Goal: Obtain resource: Download file/media

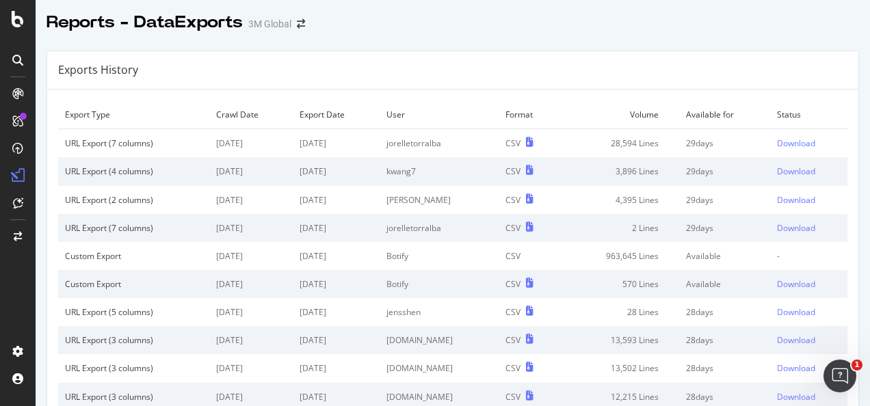
drag, startPoint x: 494, startPoint y: 2, endPoint x: 418, endPoint y: 122, distance: 141.8
click at [406, 120] on td "User" at bounding box center [439, 115] width 119 height 29
drag, startPoint x: 439, startPoint y: 83, endPoint x: 415, endPoint y: 104, distance: 32.0
drag, startPoint x: 415, startPoint y: 104, endPoint x: 506, endPoint y: 70, distance: 97.9
click at [506, 70] on div "Exports History" at bounding box center [453, 70] width 812 height 38
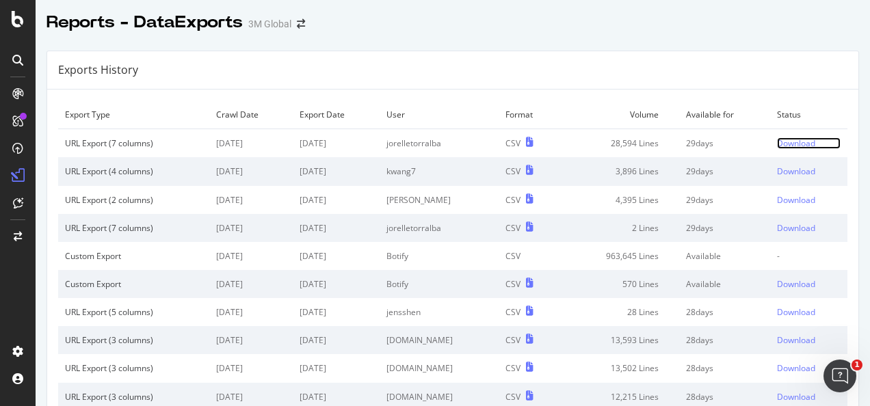
click at [606, 141] on div "Download" at bounding box center [796, 144] width 38 height 12
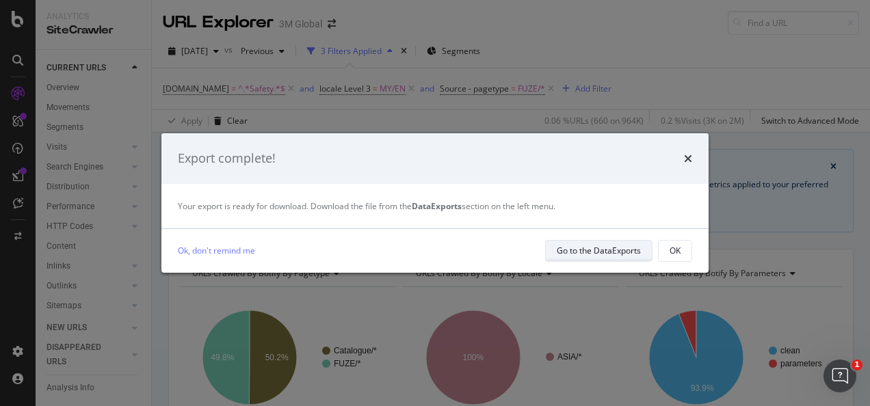
scroll to position [274, 0]
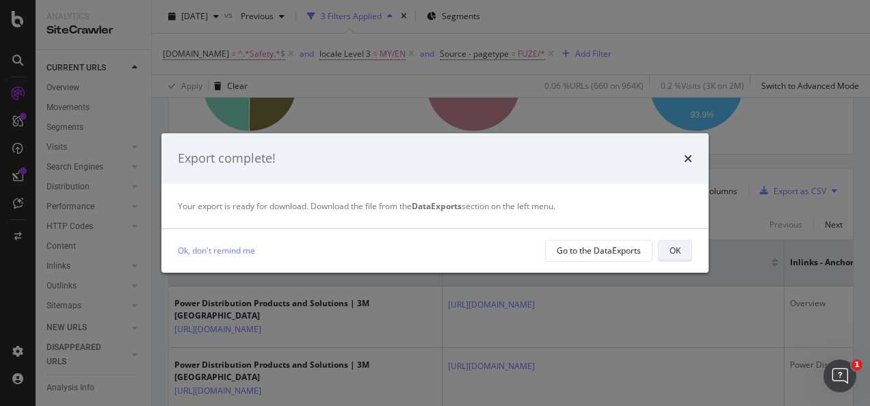
click at [606, 254] on div "OK" at bounding box center [675, 251] width 11 height 12
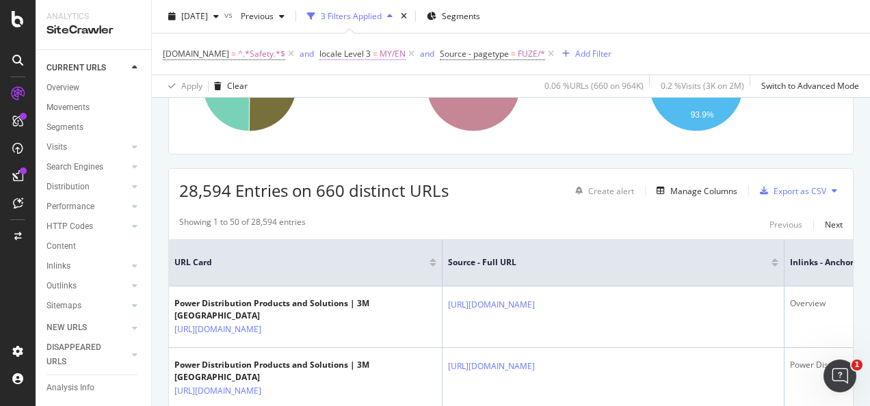
click at [387, 55] on span "MY/EN" at bounding box center [393, 53] width 26 height 19
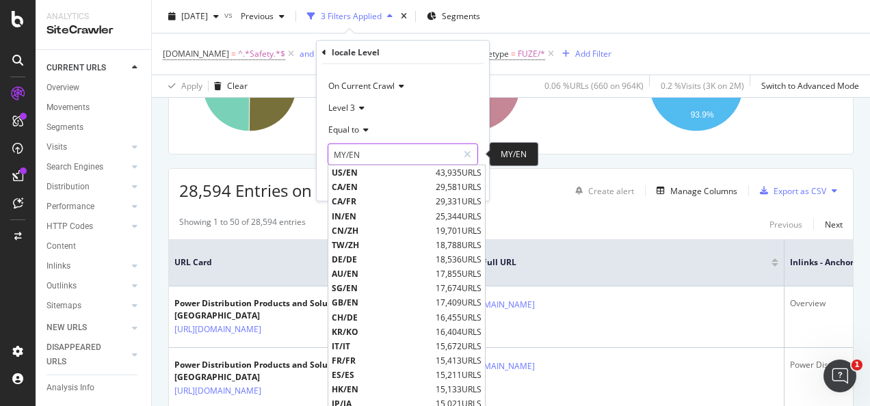
click at [386, 157] on input "MY/EN" at bounding box center [392, 155] width 129 height 22
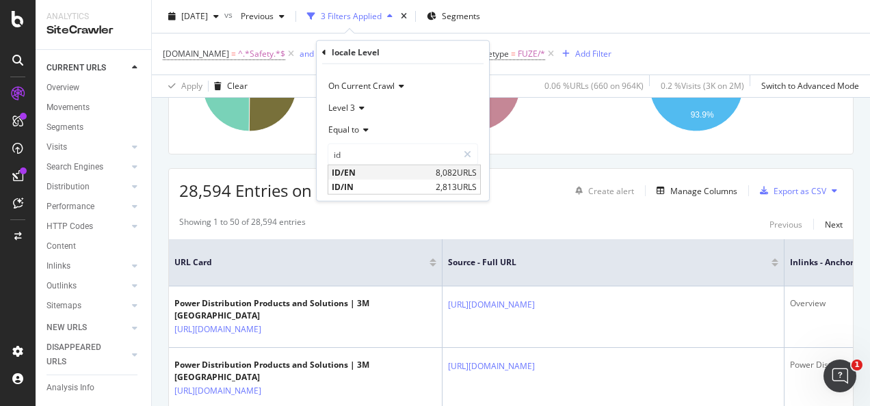
click at [371, 174] on span "ID/EN" at bounding box center [382, 173] width 101 height 12
type input "ID/EN"
click at [452, 185] on div "button" at bounding box center [448, 183] width 18 height 8
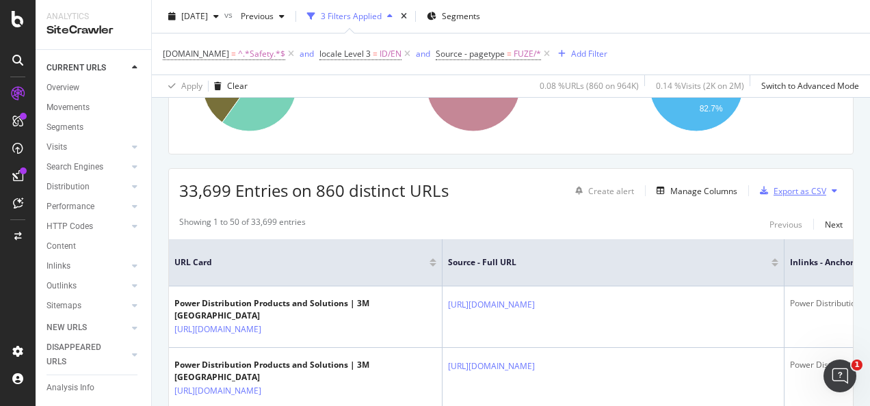
click at [606, 192] on div "Export as CSV" at bounding box center [800, 191] width 53 height 12
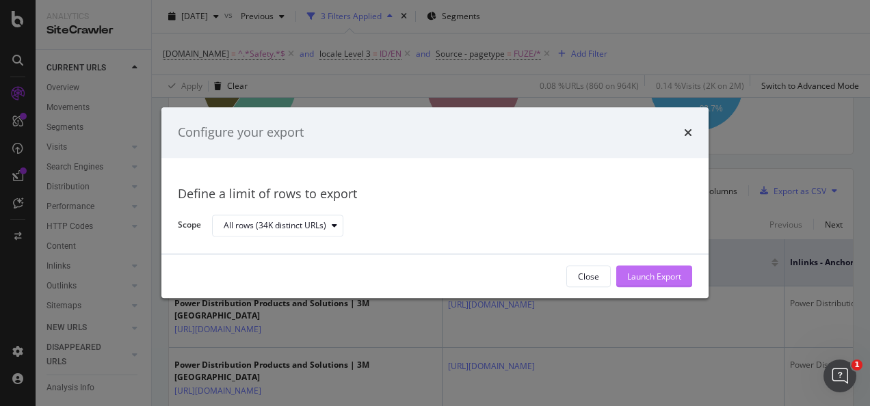
click at [606, 274] on div "Launch Export" at bounding box center [654, 277] width 54 height 12
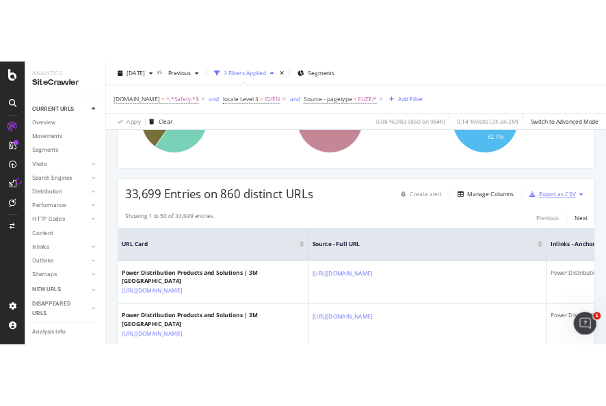
scroll to position [205, 0]
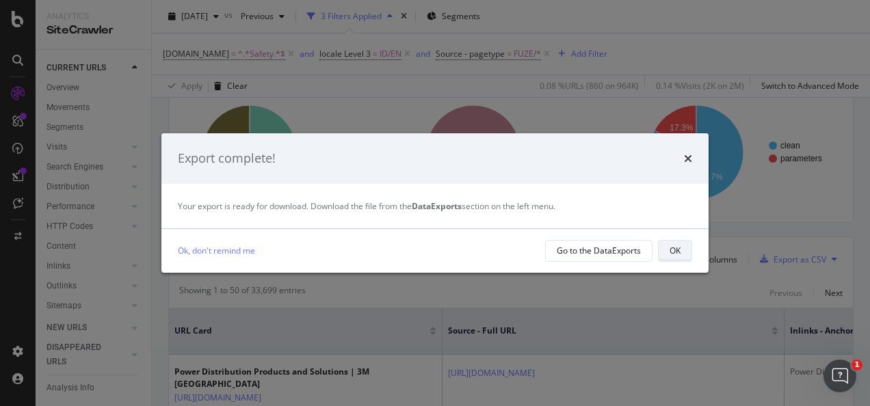
click at [606, 246] on button "OK" at bounding box center [675, 251] width 34 height 22
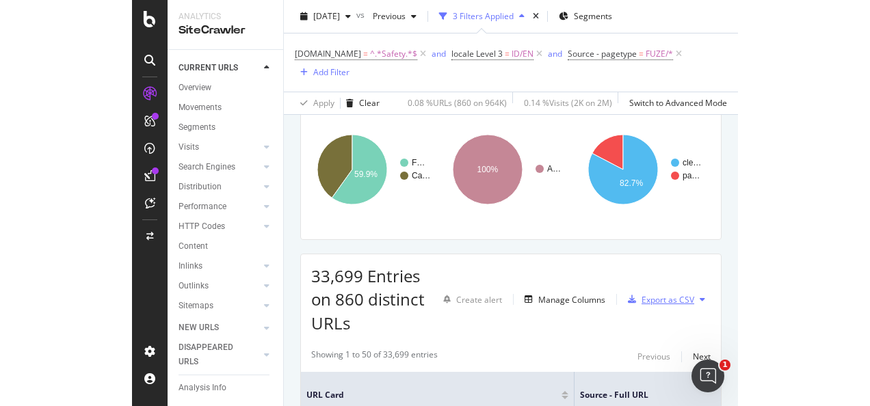
scroll to position [222, 0]
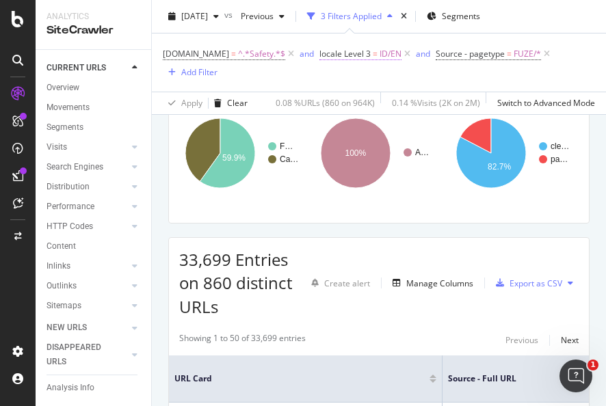
click at [363, 55] on span "locale Level 3" at bounding box center [345, 54] width 51 height 12
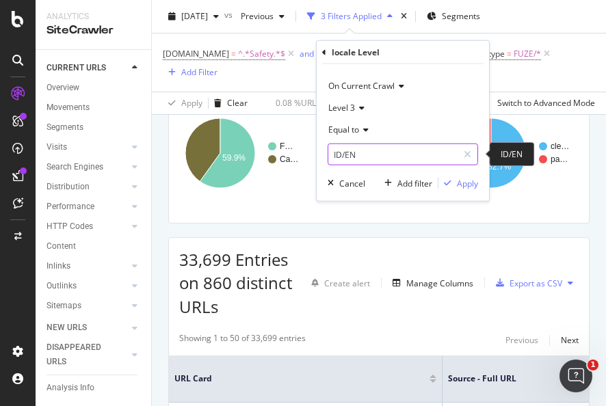
click at [377, 152] on input "ID/EN" at bounding box center [392, 155] width 129 height 22
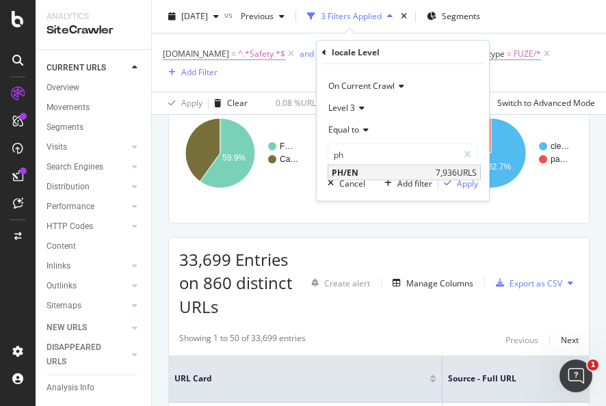
click at [445, 170] on span "7,936 URLS" at bounding box center [456, 173] width 41 height 12
type input "PH/EN"
click at [463, 181] on div "Apply" at bounding box center [467, 183] width 21 height 12
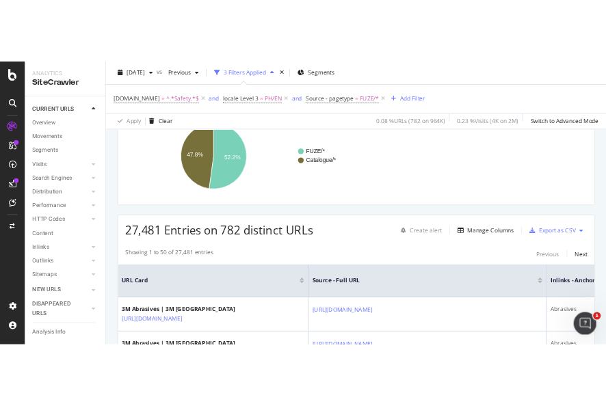
scroll to position [205, 0]
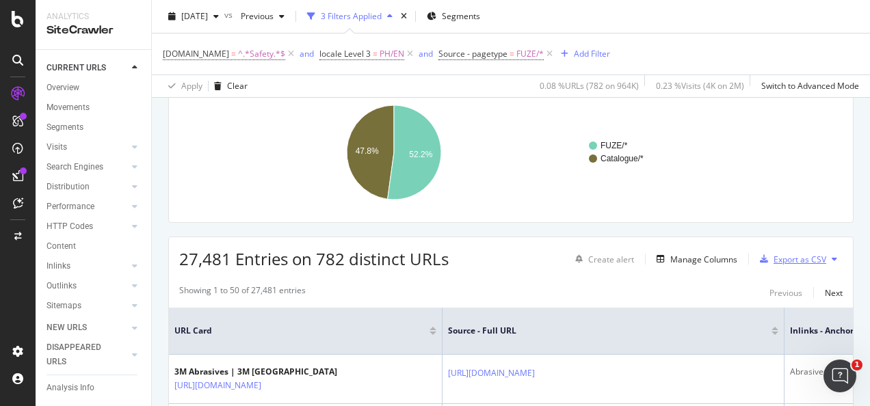
click at [606, 259] on div "Export as CSV" at bounding box center [800, 260] width 53 height 12
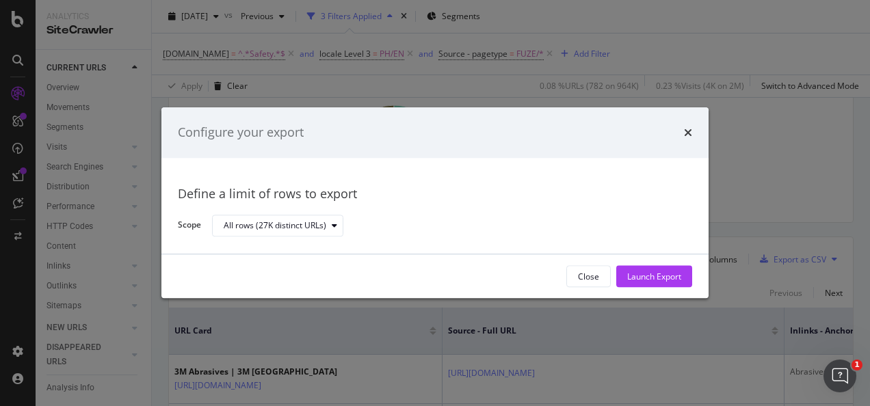
click at [606, 265] on div "Close Launch Export" at bounding box center [434, 277] width 547 height 44
click at [606, 273] on div "Launch Export" at bounding box center [654, 277] width 54 height 12
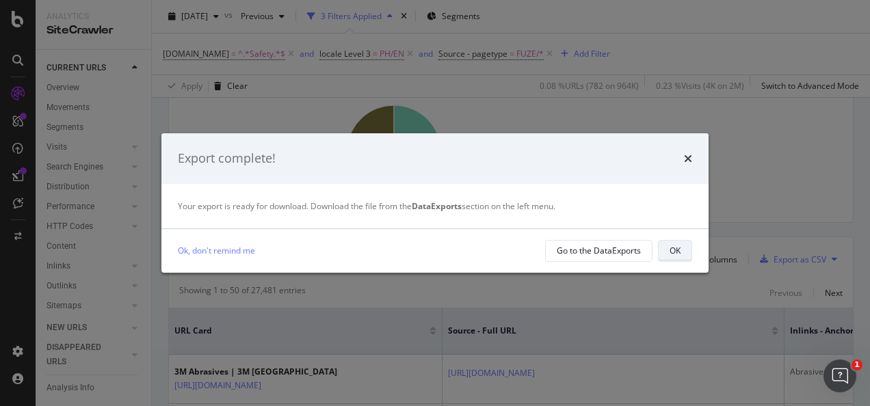
click at [606, 249] on button "OK" at bounding box center [675, 251] width 34 height 22
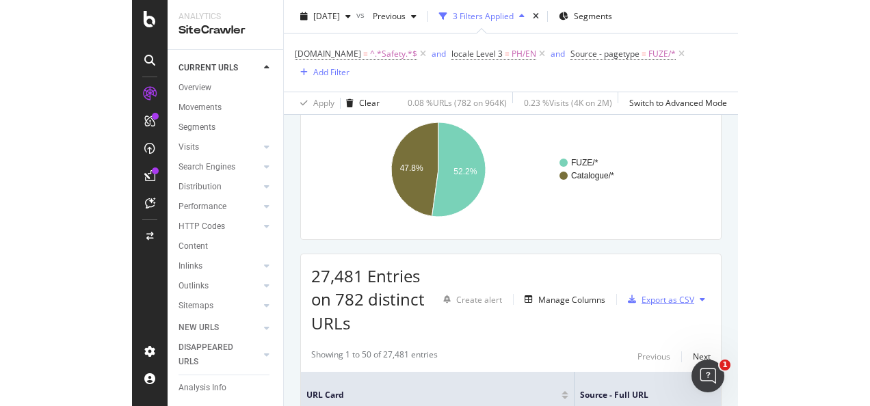
scroll to position [222, 0]
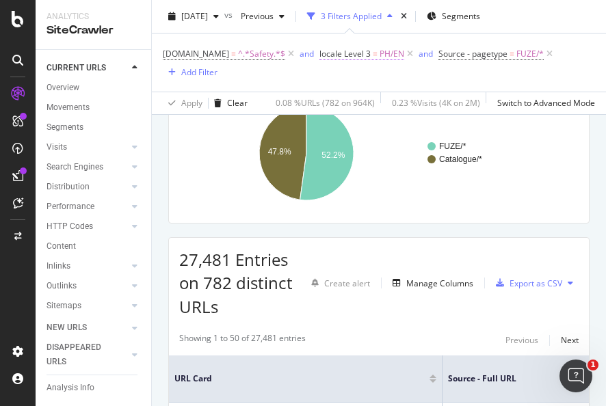
click at [383, 51] on span "PH/EN" at bounding box center [392, 53] width 25 height 19
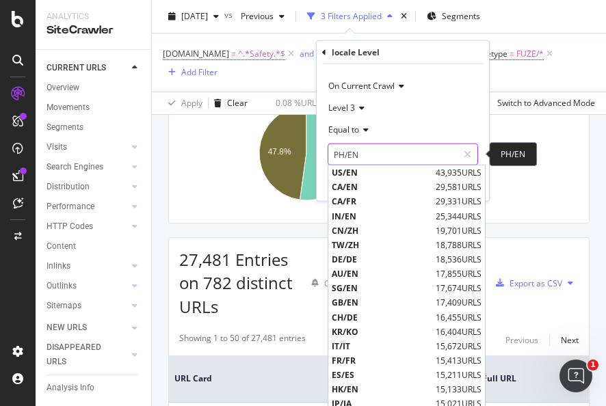
click at [379, 156] on input "PH/EN" at bounding box center [392, 155] width 129 height 22
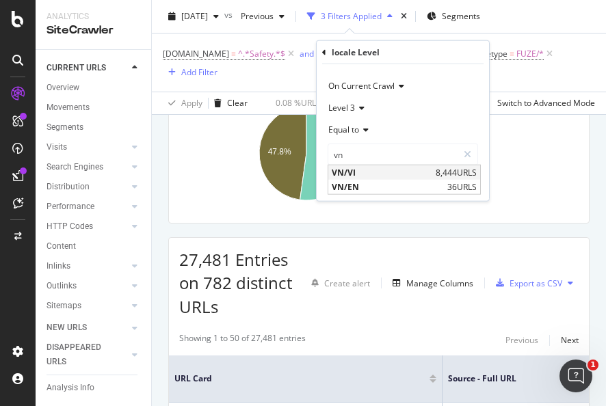
click at [360, 172] on span "VN/VI" at bounding box center [382, 173] width 101 height 12
type input "VN/VI"
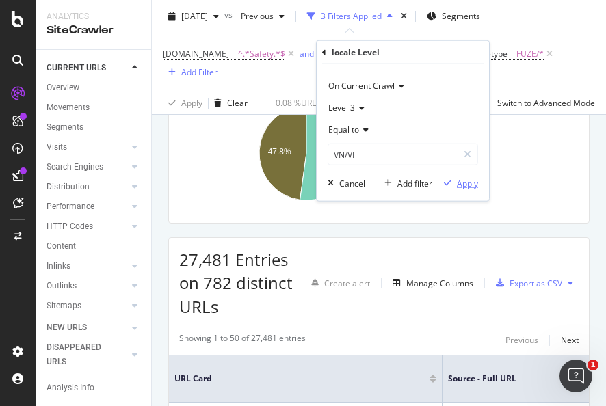
click at [461, 181] on div "Apply" at bounding box center [467, 183] width 21 height 12
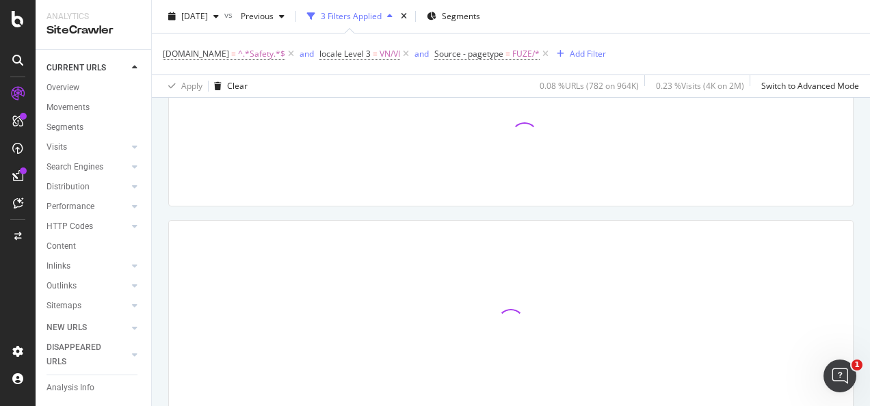
scroll to position [205, 0]
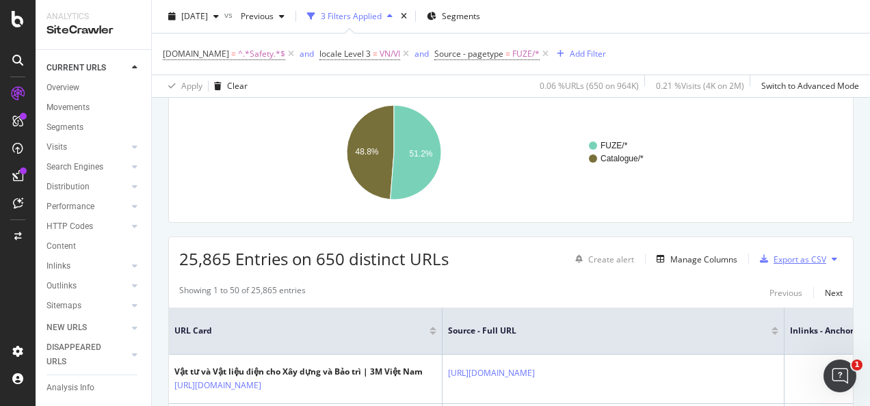
click at [606, 260] on div "Export as CSV" at bounding box center [800, 260] width 53 height 12
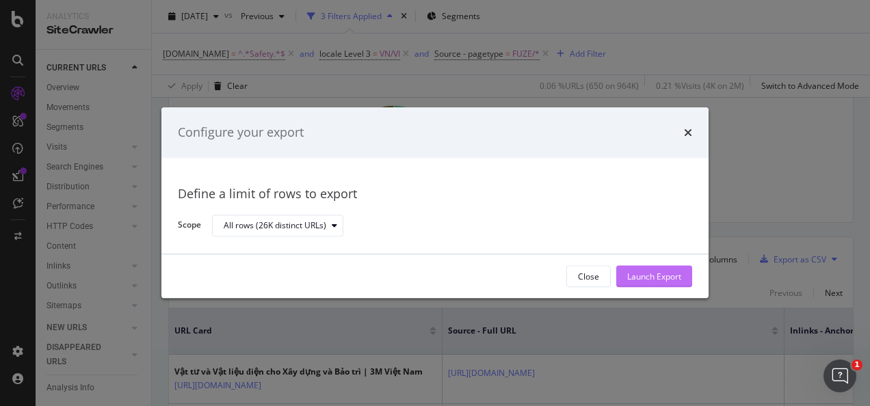
click at [606, 281] on div "Launch Export" at bounding box center [654, 277] width 54 height 12
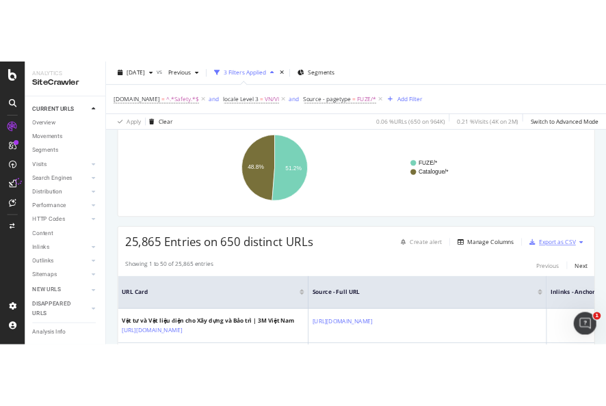
scroll to position [274, 0]
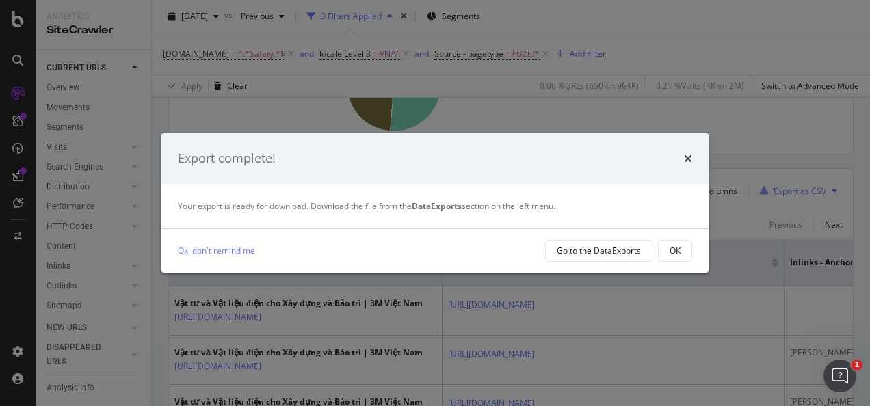
click at [606, 242] on button "OK" at bounding box center [675, 251] width 34 height 22
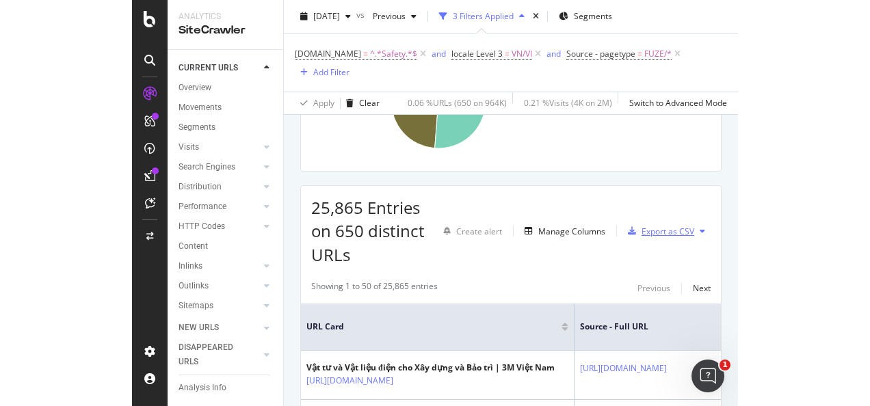
scroll to position [290, 0]
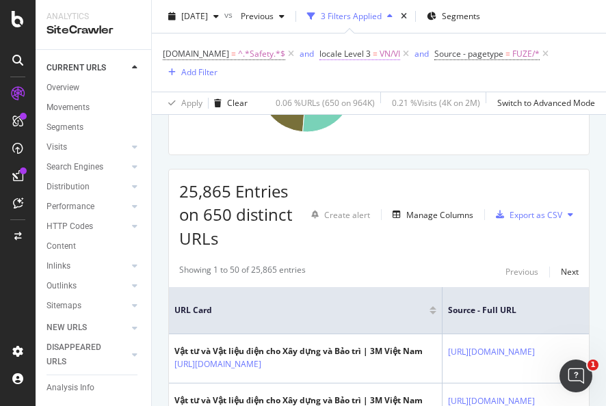
click at [373, 56] on span "=" at bounding box center [375, 54] width 5 height 12
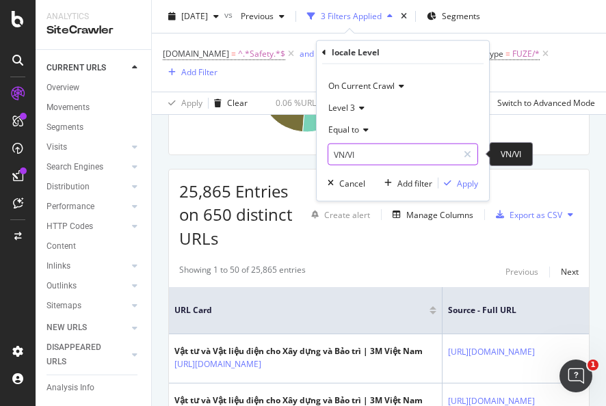
click at [361, 151] on input "VN/VI" at bounding box center [392, 155] width 129 height 22
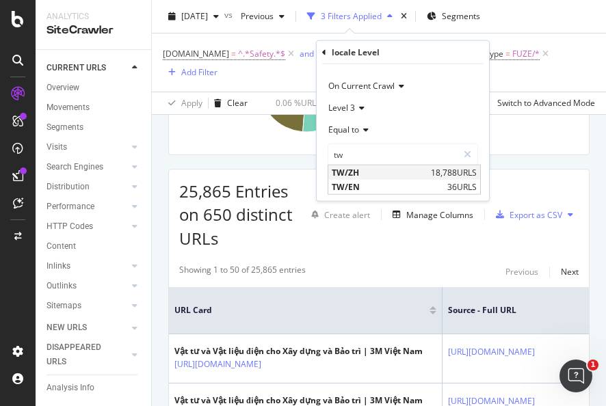
click at [396, 172] on span "TW/ZH" at bounding box center [380, 173] width 96 height 12
type input "TW/ZH"
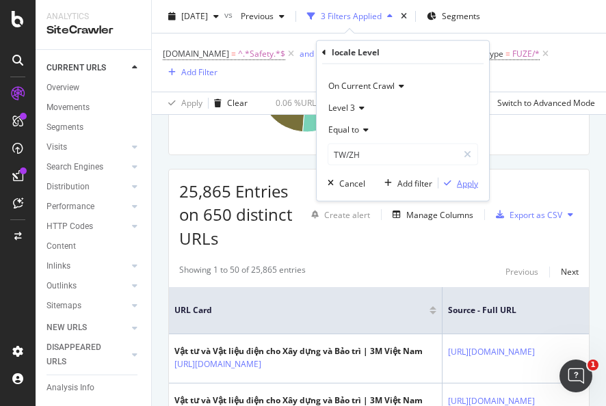
click at [452, 181] on icon "button" at bounding box center [448, 183] width 8 height 8
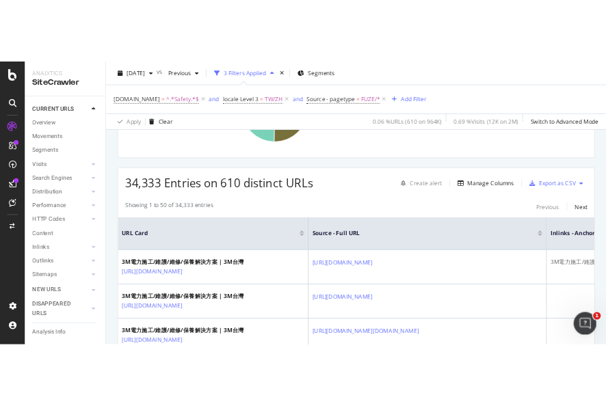
scroll to position [274, 0]
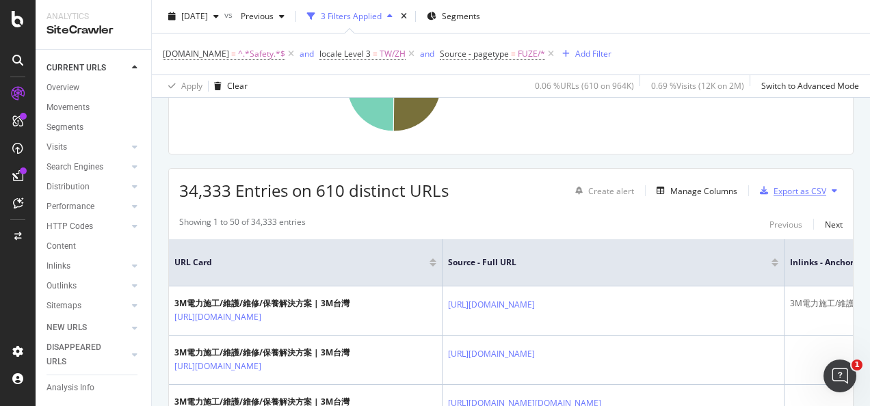
click at [606, 194] on div "Export as CSV" at bounding box center [791, 191] width 72 height 21
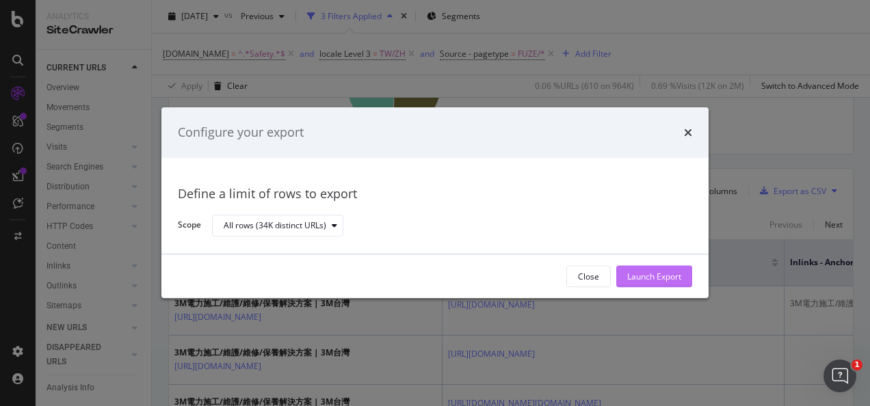
click at [606, 281] on div "Launch Export" at bounding box center [654, 277] width 54 height 12
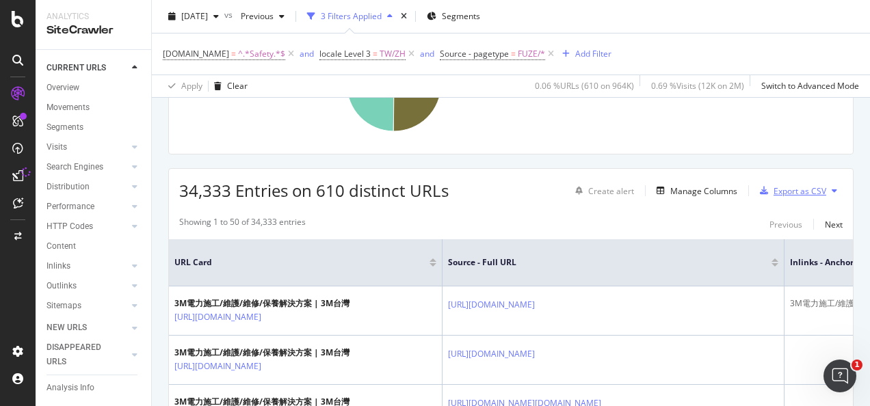
click at [606, 190] on div "Export as CSV" at bounding box center [800, 191] width 53 height 12
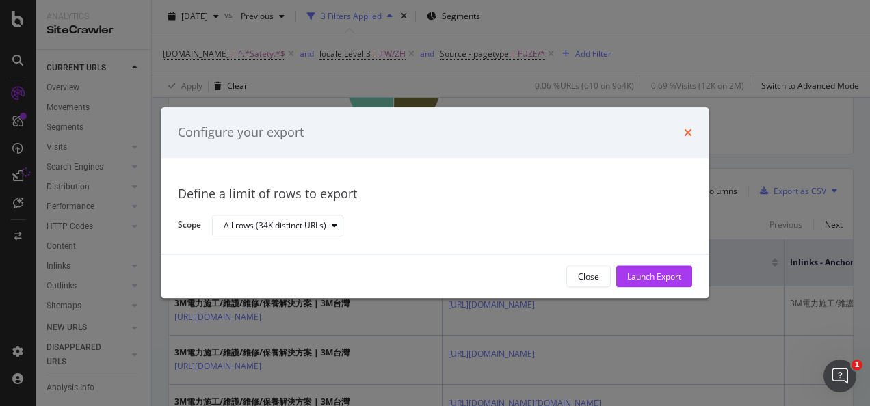
click at [606, 130] on icon "times" at bounding box center [688, 132] width 8 height 11
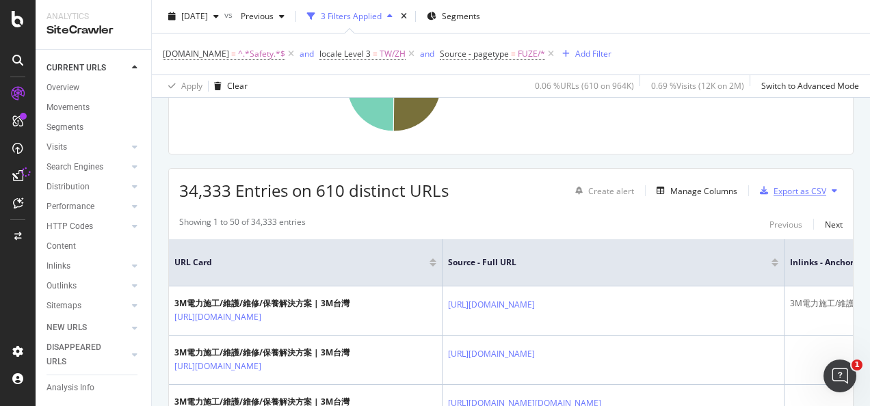
click at [606, 190] on div "Export as CSV" at bounding box center [800, 191] width 53 height 12
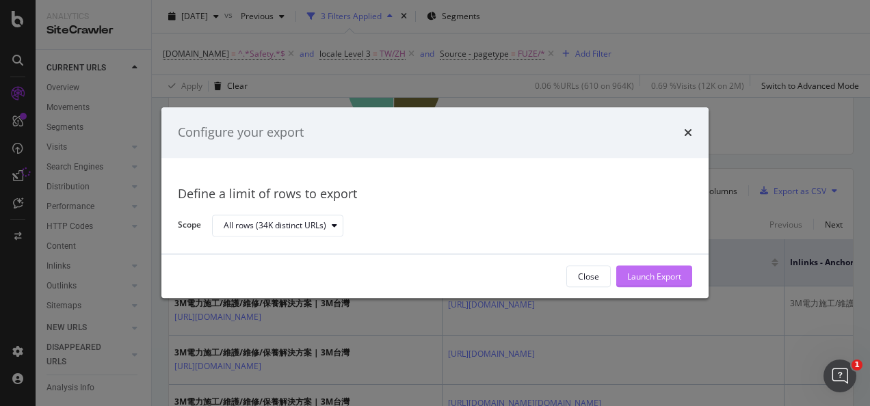
click at [606, 270] on div "Launch Export" at bounding box center [654, 277] width 54 height 21
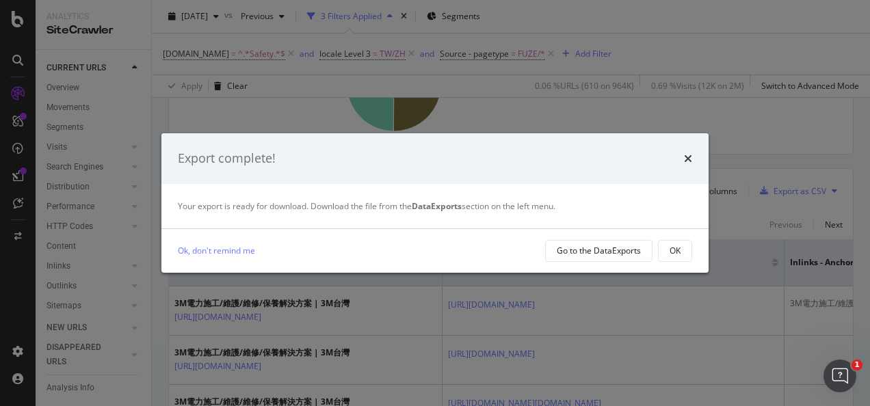
click at [606, 248] on div "OK" at bounding box center [675, 251] width 11 height 12
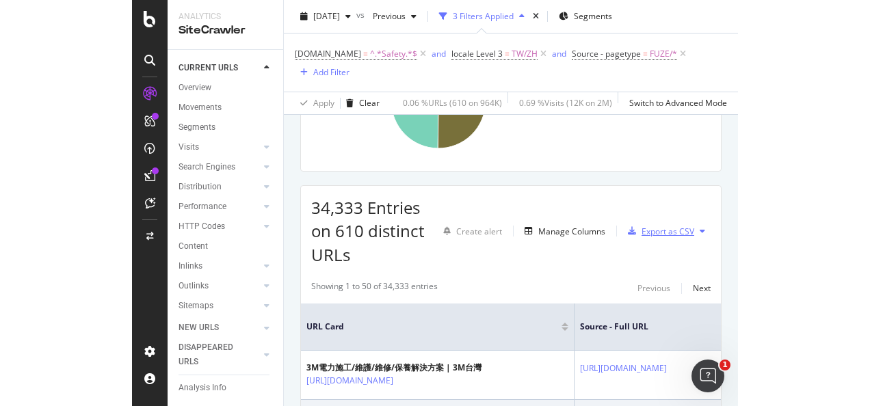
scroll to position [290, 0]
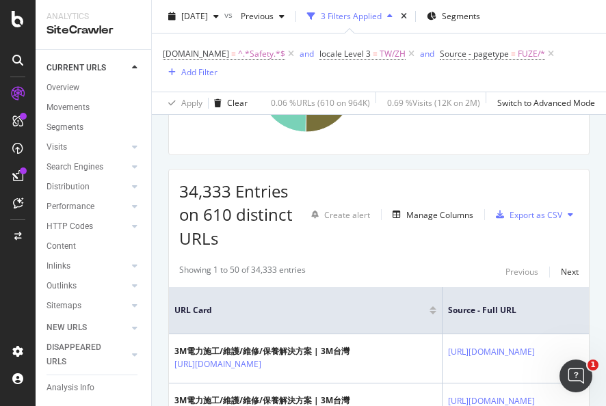
click at [365, 62] on span "locale Level 3 = TW/ZH" at bounding box center [369, 53] width 98 height 19
click at [363, 55] on span "locale Level 3" at bounding box center [345, 54] width 51 height 12
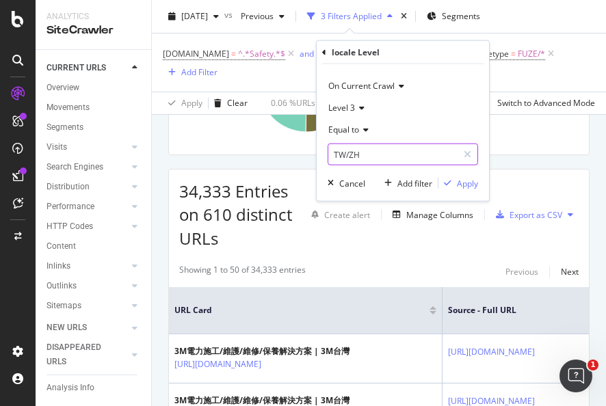
drag, startPoint x: 363, startPoint y: 55, endPoint x: 372, endPoint y: 155, distance: 100.3
click at [373, 155] on input "TW/ZH" at bounding box center [392, 155] width 129 height 22
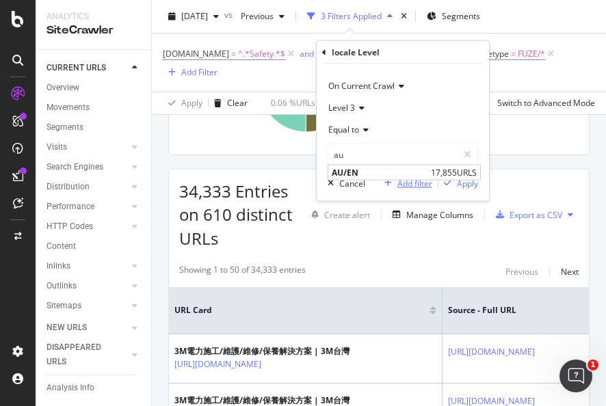
drag, startPoint x: 413, startPoint y: 168, endPoint x: 422, endPoint y: 177, distance: 12.1
click at [413, 168] on span "AU/EN" at bounding box center [380, 173] width 96 height 12
type input "AU/EN"
click at [452, 181] on div "button" at bounding box center [448, 183] width 18 height 8
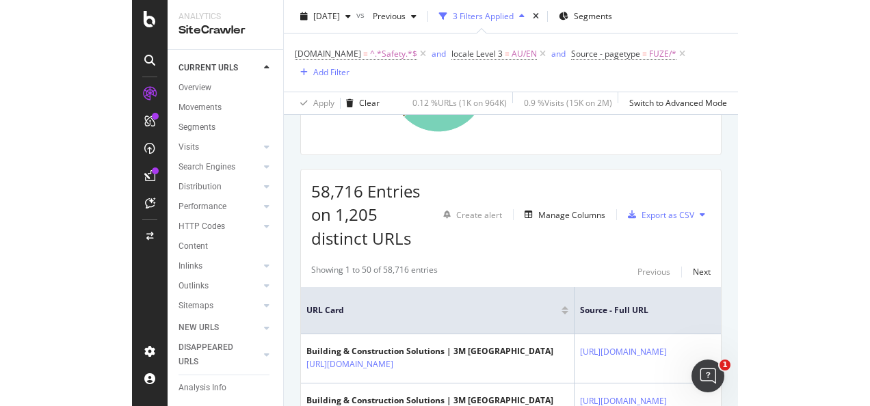
scroll to position [274, 0]
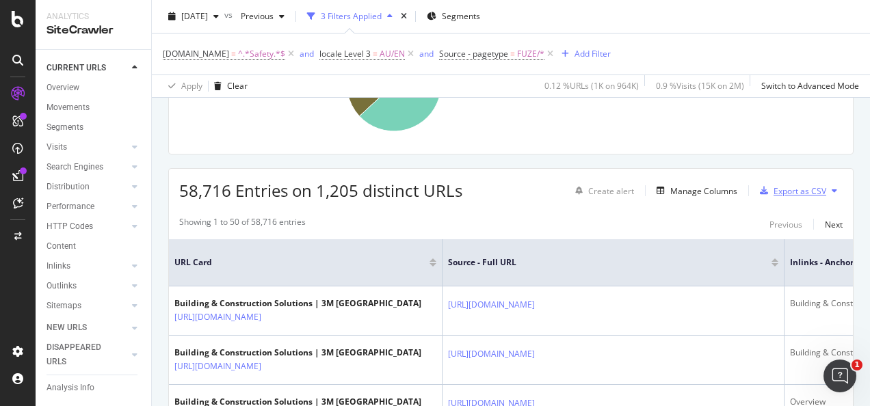
click at [606, 185] on div "Export as CSV" at bounding box center [800, 191] width 53 height 12
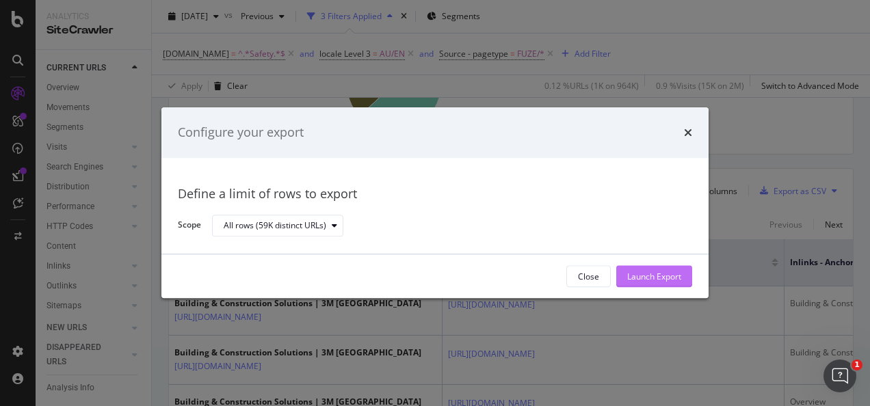
click at [606, 275] on div "Launch Export" at bounding box center [654, 277] width 54 height 12
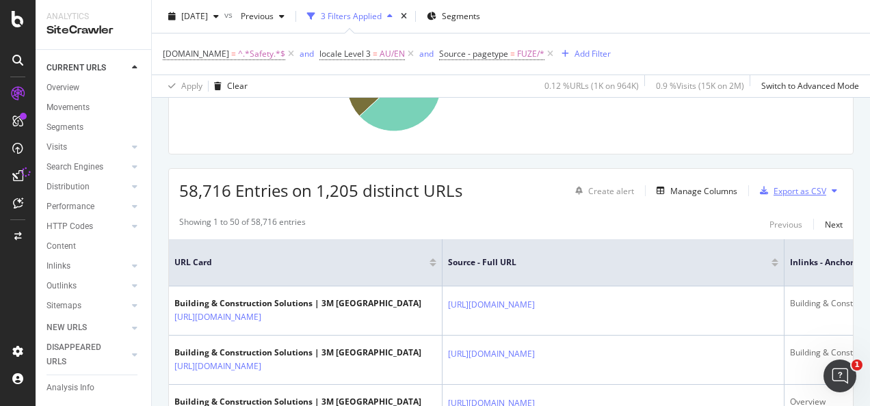
click at [606, 194] on div "Export as CSV" at bounding box center [800, 191] width 53 height 12
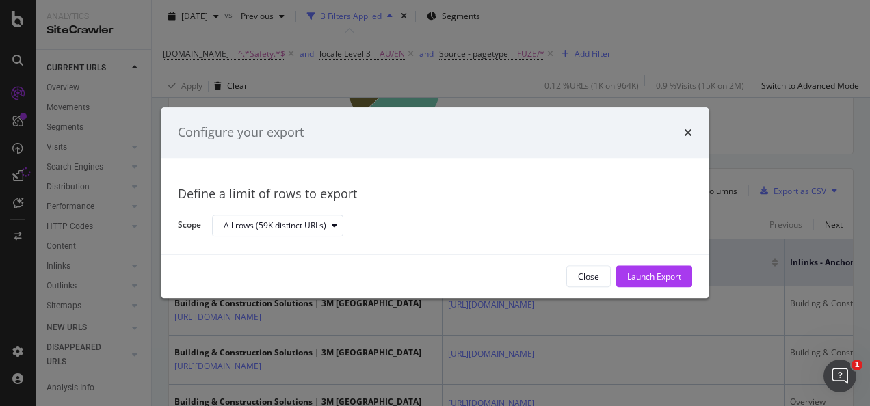
drag, startPoint x: 669, startPoint y: 273, endPoint x: 669, endPoint y: 263, distance: 10.3
click at [606, 271] on div "Launch Export" at bounding box center [654, 277] width 54 height 12
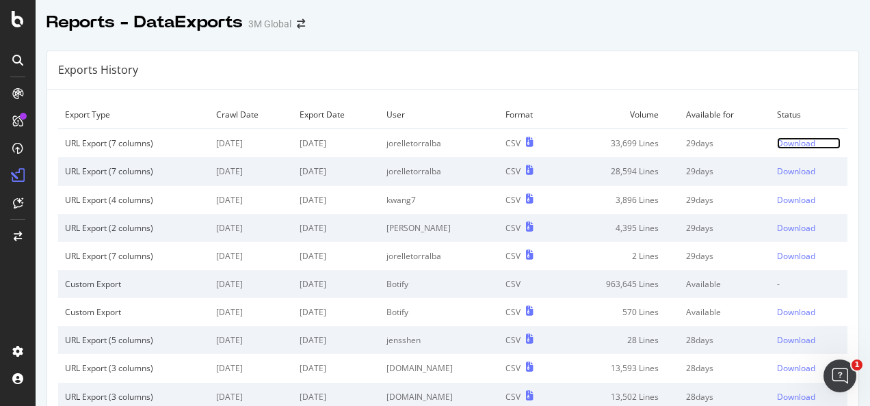
click at [777, 141] on div "Download" at bounding box center [796, 144] width 38 height 12
click at [790, 141] on div "Download" at bounding box center [796, 144] width 38 height 12
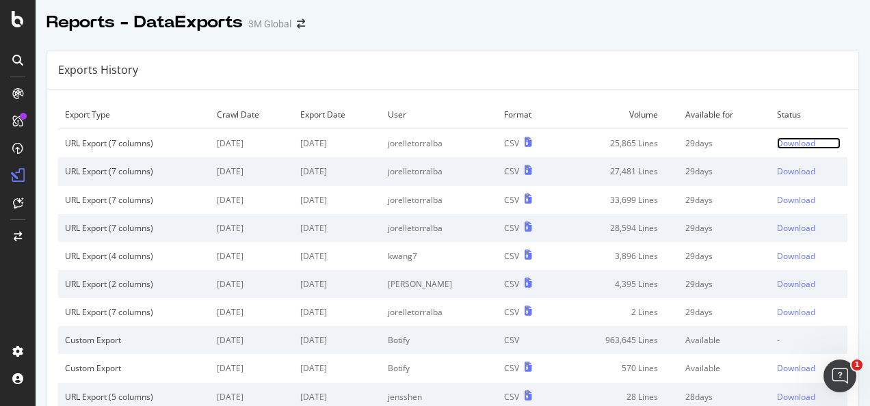
click at [788, 142] on div "Download" at bounding box center [796, 144] width 38 height 12
click at [777, 146] on div "Download" at bounding box center [796, 144] width 38 height 12
click at [777, 140] on div "Download" at bounding box center [796, 144] width 38 height 12
